Goal: Information Seeking & Learning: Compare options

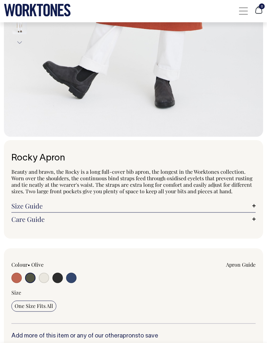
scroll to position [274, 0]
click at [72, 280] on input "radio" at bounding box center [71, 278] width 10 height 10
radio input "true"
select select "Indigo"
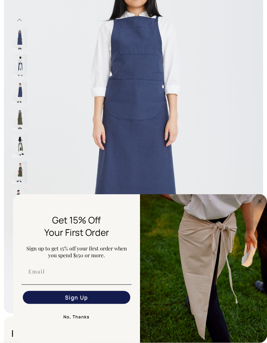
scroll to position [86, 0]
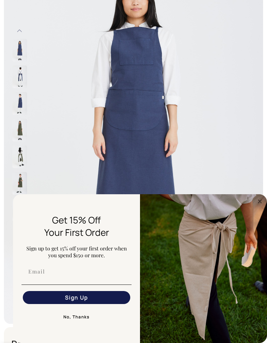
click at [262, 205] on circle "Close dialog" at bounding box center [259, 201] width 7 height 7
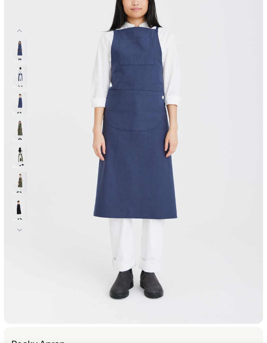
click at [20, 164] on img at bounding box center [19, 157] width 15 height 23
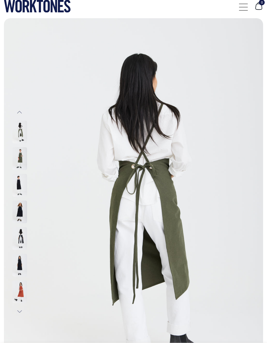
scroll to position [0, 0]
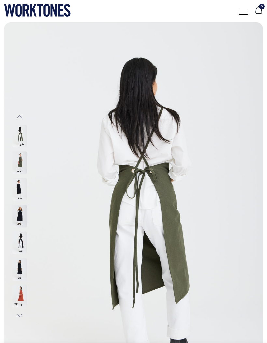
click at [244, 9] on div at bounding box center [243, 11] width 9 height 12
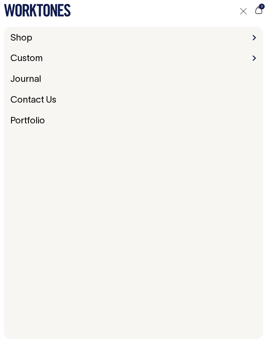
click at [253, 35] on span at bounding box center [253, 37] width 3 height 5
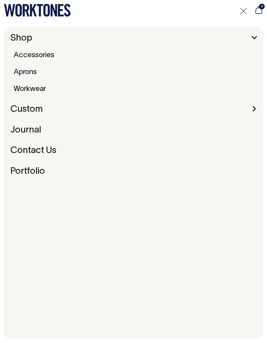
click at [28, 75] on link "Aprons" at bounding box center [25, 72] width 28 height 12
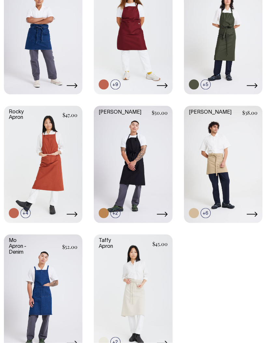
scroll to position [18, 0]
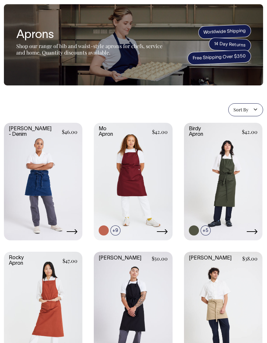
click at [145, 155] on link at bounding box center [133, 181] width 78 height 116
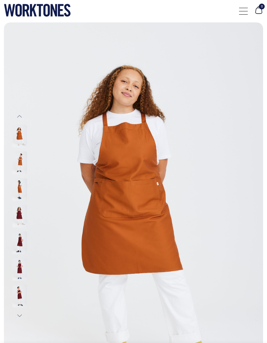
click at [21, 195] on img at bounding box center [19, 189] width 15 height 23
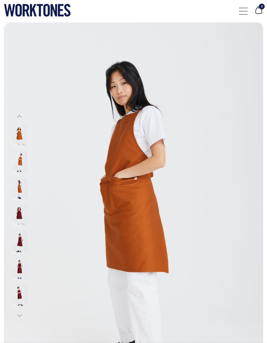
click at [25, 242] on img at bounding box center [19, 243] width 15 height 23
click at [22, 270] on img at bounding box center [19, 269] width 15 height 23
